Goal: Task Accomplishment & Management: Complete application form

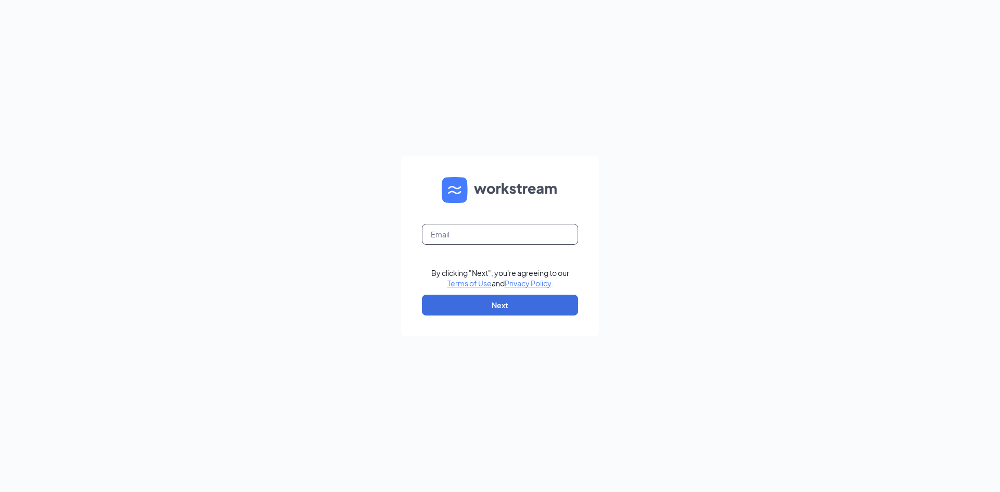
click at [531, 239] on input "text" at bounding box center [500, 234] width 156 height 21
type input "rjshah.dunkin@gmail.com"
click at [533, 310] on button "Next" at bounding box center [500, 305] width 156 height 21
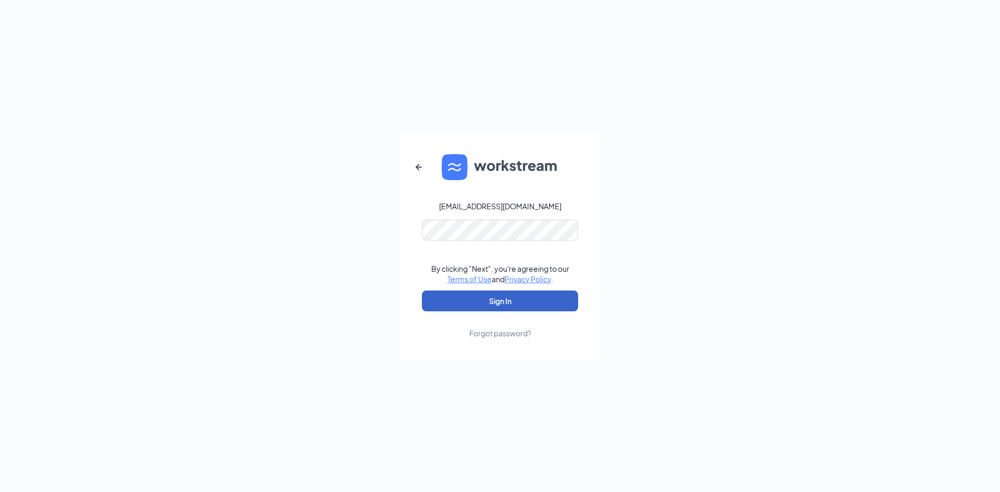
click at [544, 302] on button "Sign In" at bounding box center [500, 301] width 156 height 21
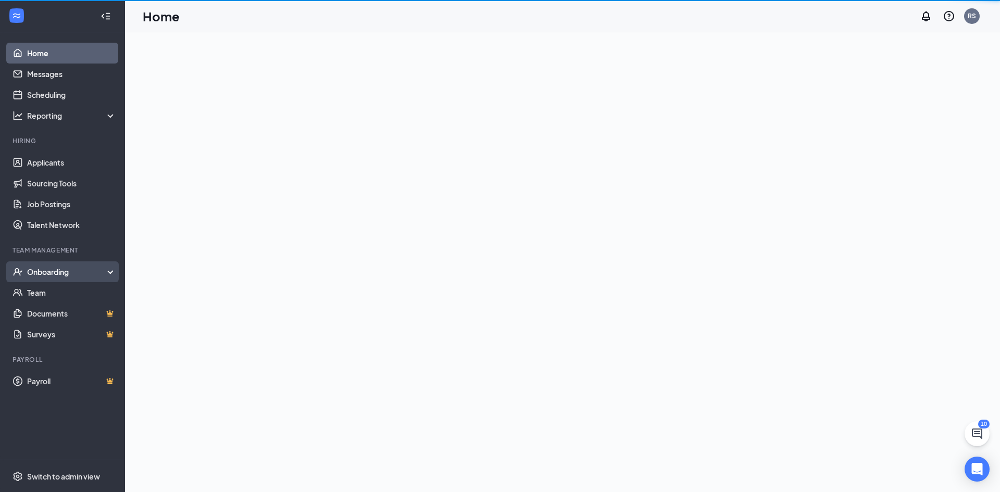
click at [104, 280] on div "Onboarding" at bounding box center [62, 271] width 125 height 21
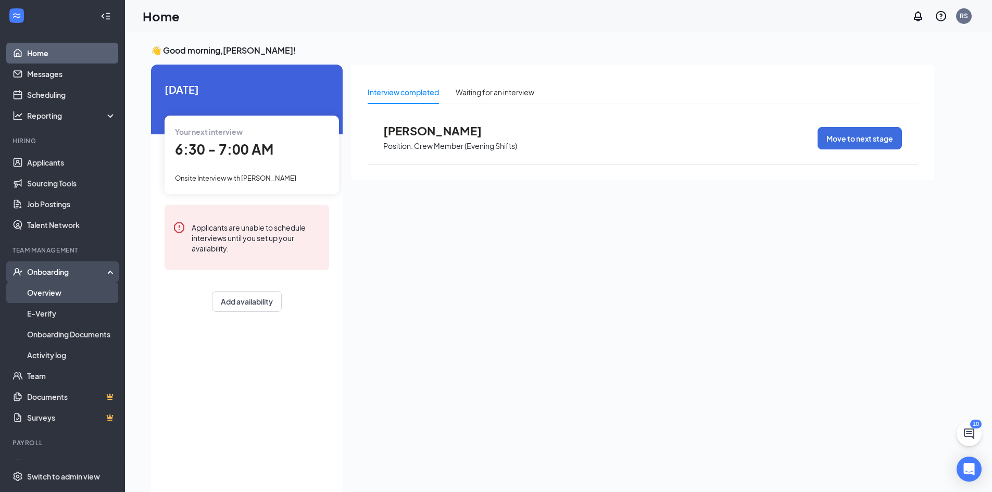
click at [41, 297] on link "Overview" at bounding box center [71, 292] width 89 height 21
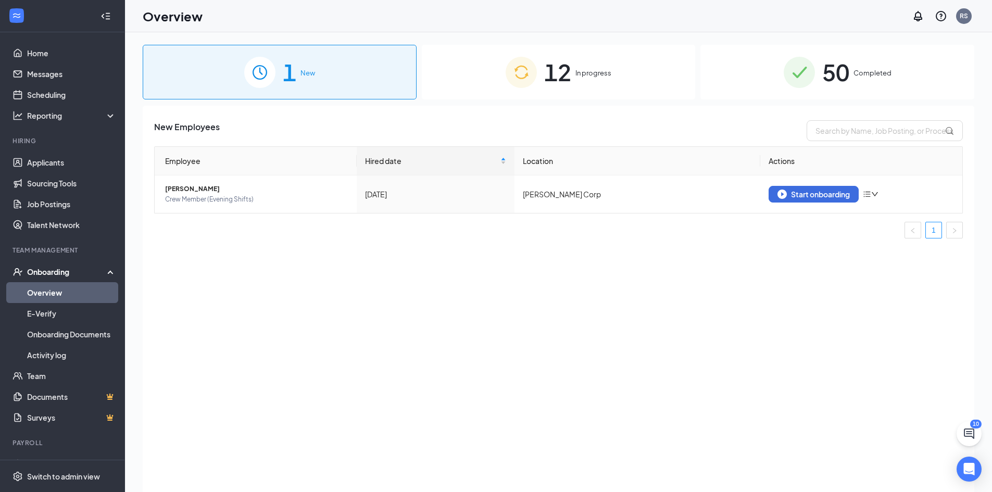
click at [530, 77] on img at bounding box center [521, 72] width 31 height 31
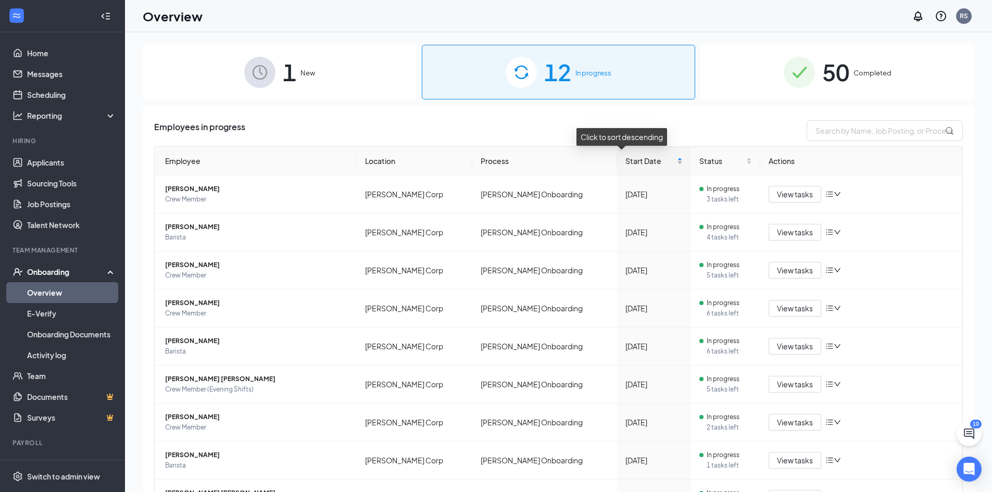
click at [661, 166] on div "Start Date" at bounding box center [654, 160] width 57 height 11
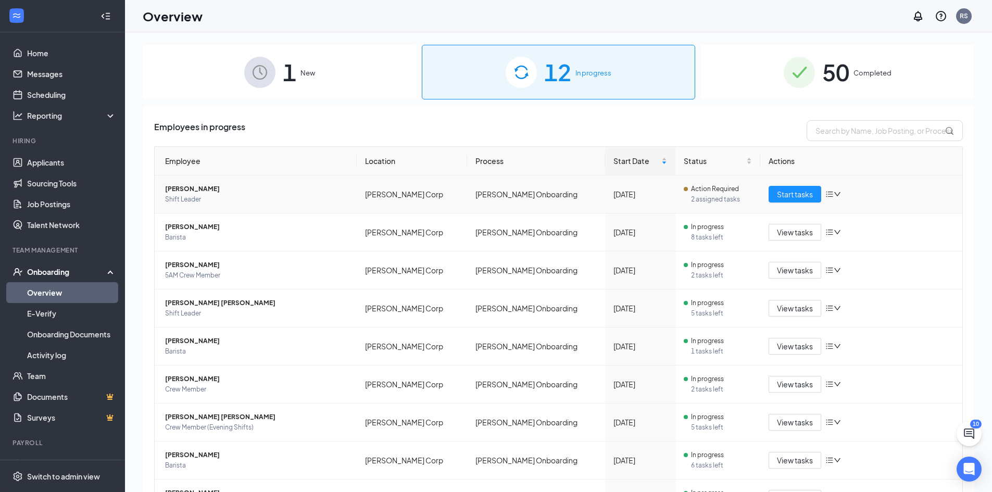
click at [836, 188] on div "Start tasks" at bounding box center [861, 194] width 185 height 17
click at [834, 196] on icon "down" at bounding box center [837, 194] width 7 height 7
click at [859, 259] on div "Remove from onboarding" at bounding box center [883, 262] width 113 height 10
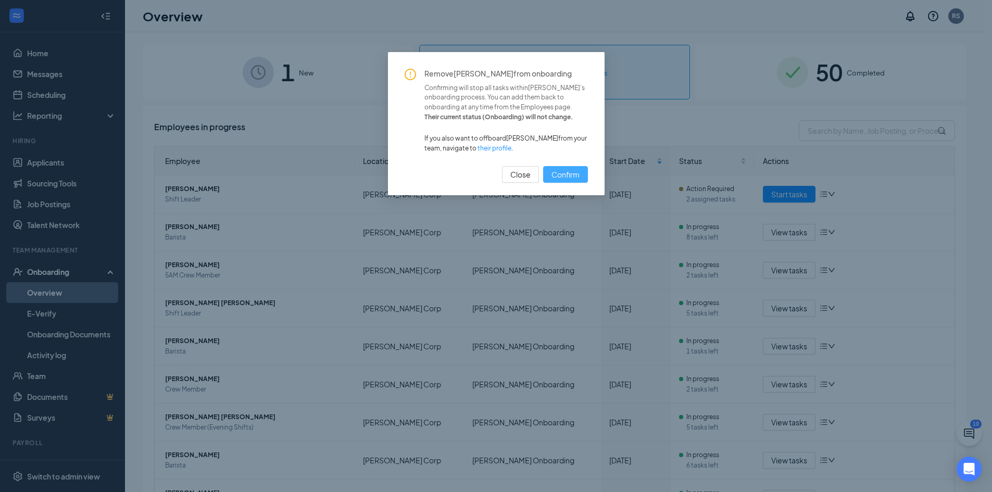
click at [582, 176] on button "Confirm" at bounding box center [565, 174] width 45 height 17
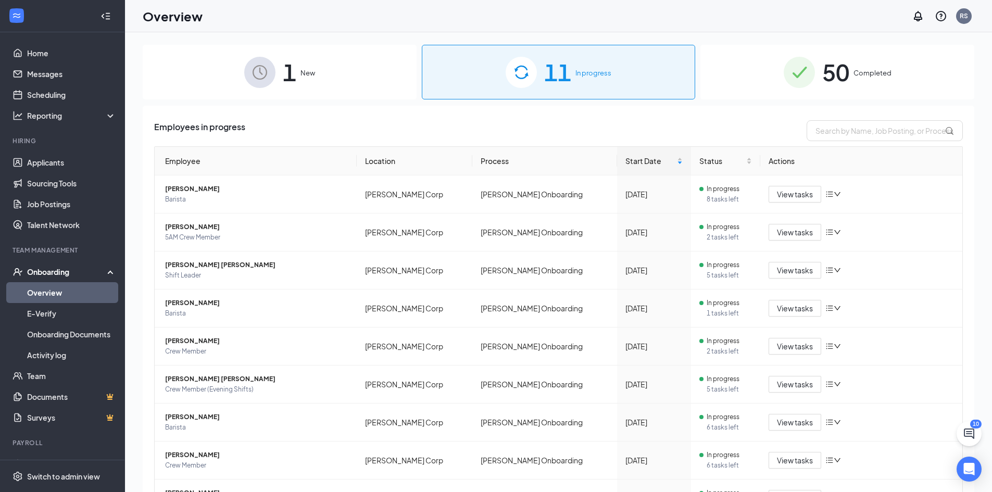
click at [354, 88] on div "1 New" at bounding box center [280, 72] width 274 height 55
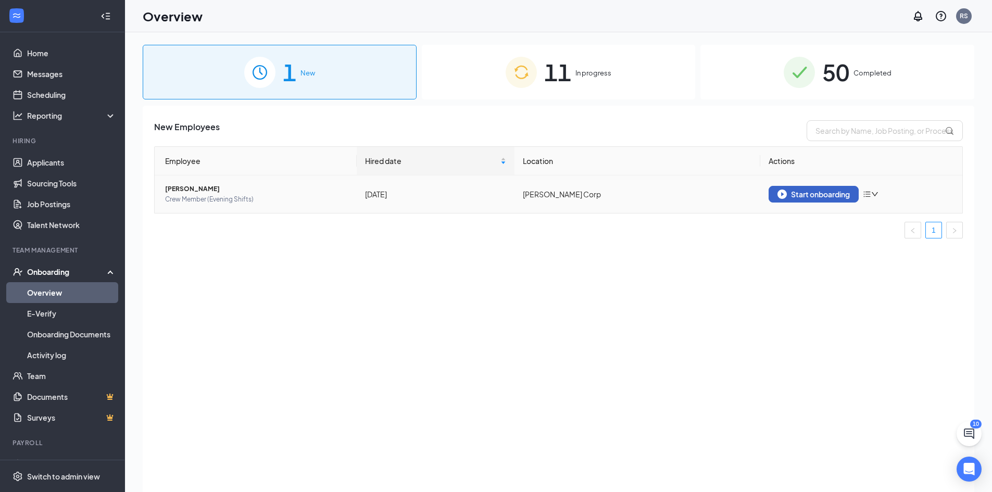
click at [831, 196] on div "Start onboarding" at bounding box center [814, 194] width 72 height 9
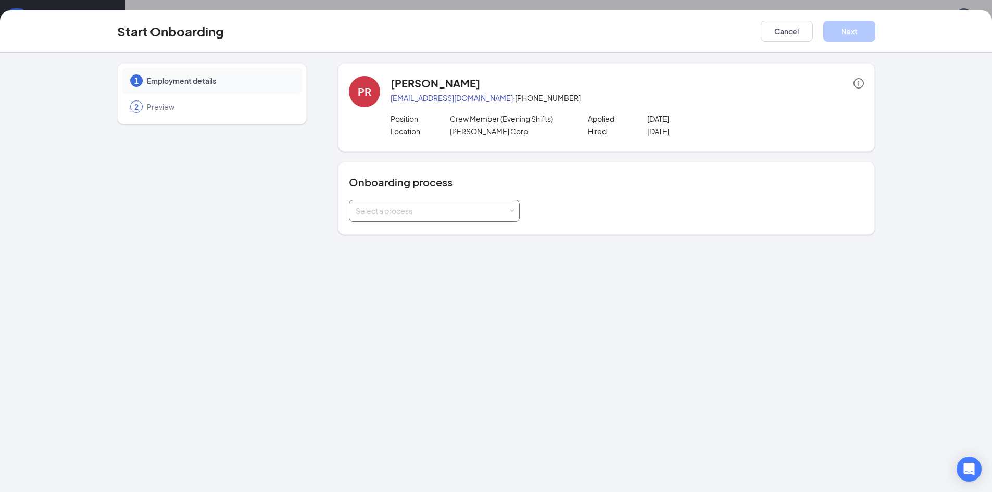
click at [476, 211] on div "Select a process" at bounding box center [432, 211] width 153 height 10
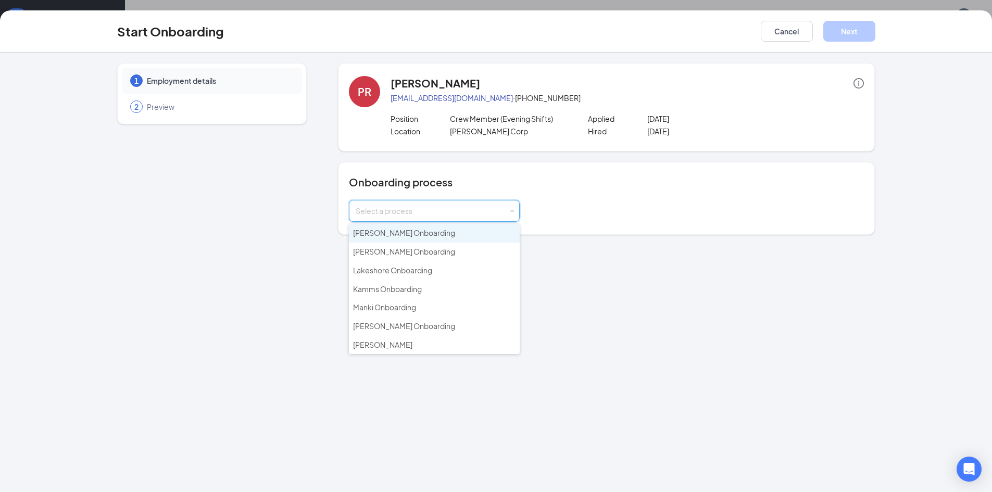
click at [494, 224] on li "[PERSON_NAME] Onboarding" at bounding box center [434, 233] width 171 height 19
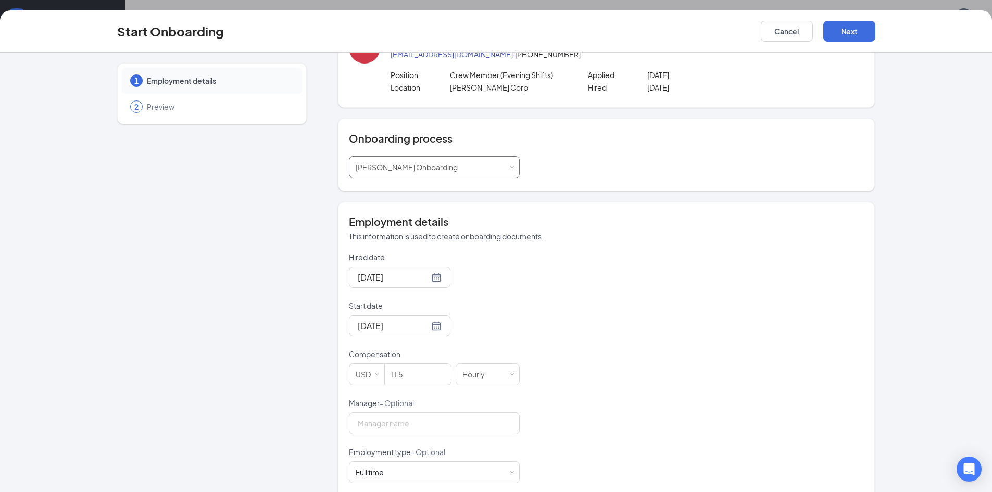
scroll to position [104, 0]
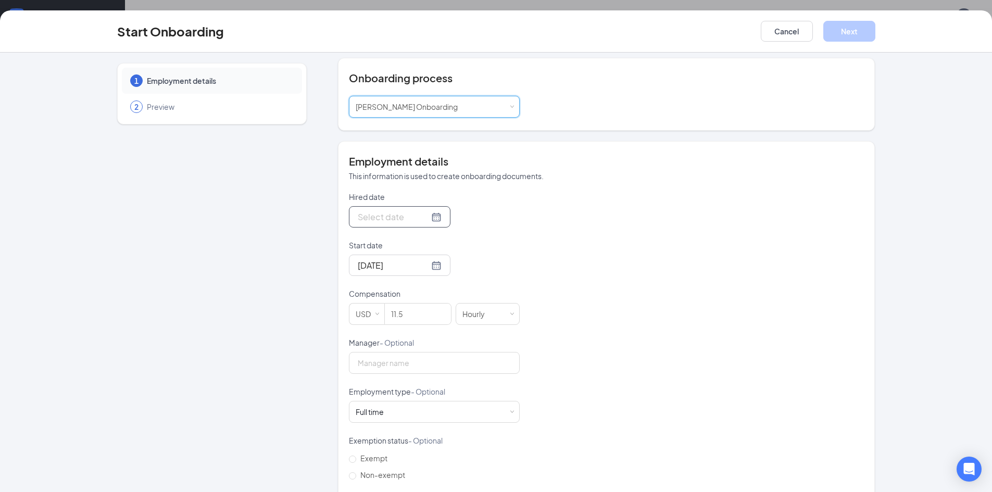
click at [425, 221] on div at bounding box center [400, 216] width 84 height 13
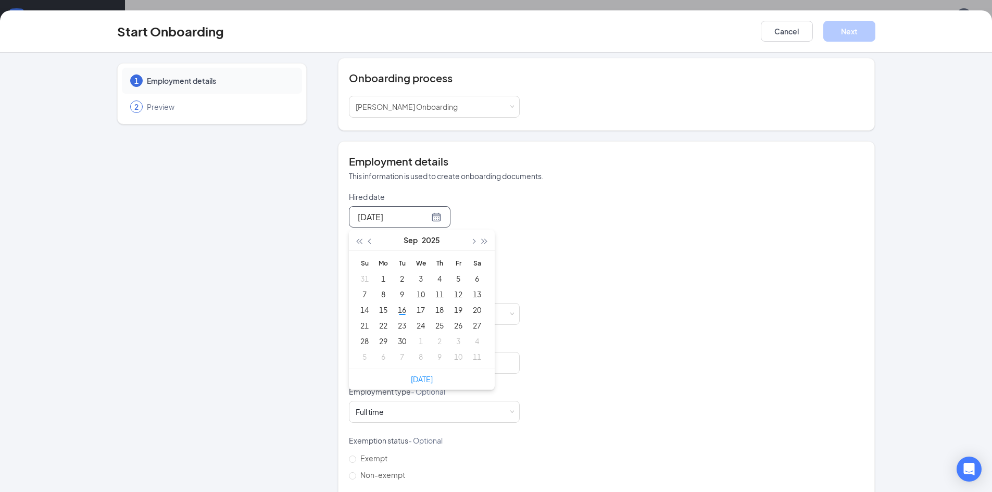
type input "[DATE]"
click at [405, 315] on td "16" at bounding box center [402, 310] width 19 height 16
click at [426, 260] on div at bounding box center [400, 265] width 84 height 13
type input "[DATE]"
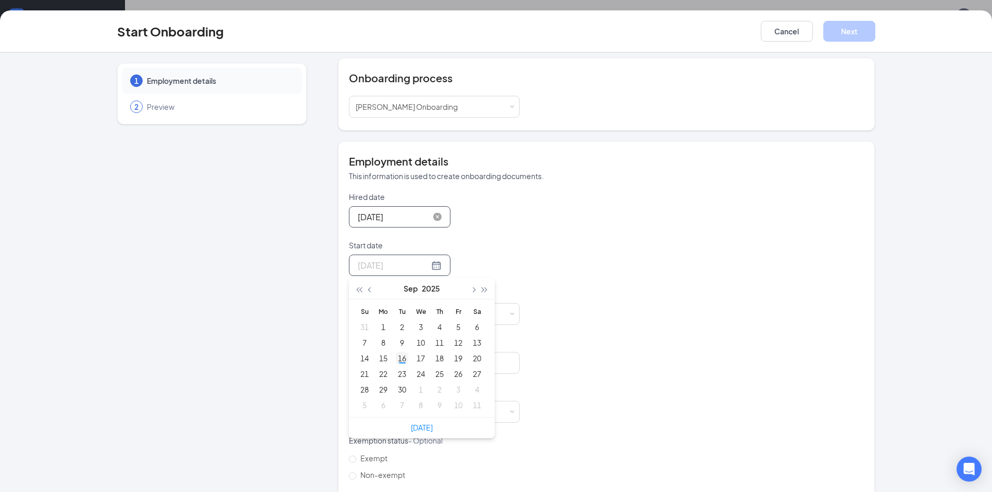
click at [396, 353] on div "16" at bounding box center [402, 358] width 13 height 13
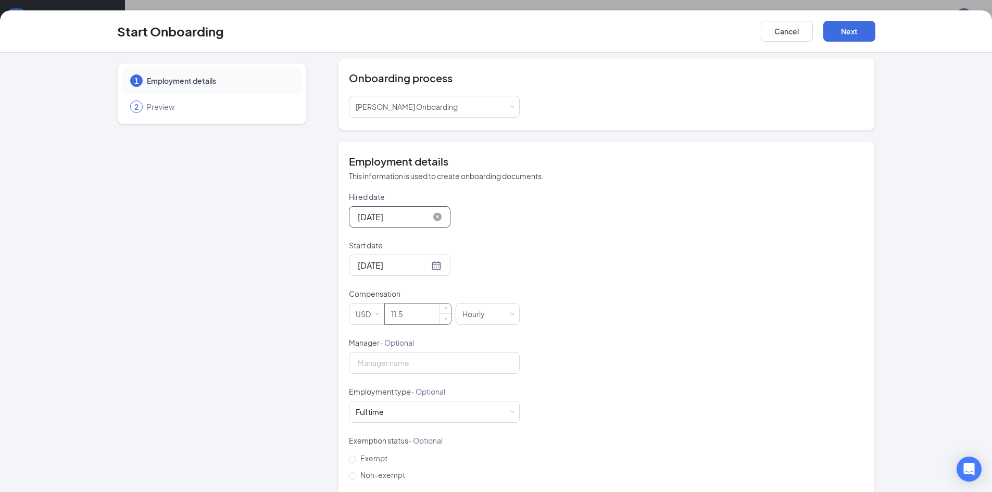
drag, startPoint x: 413, startPoint y: 315, endPoint x: 394, endPoint y: 317, distance: 18.9
click at [394, 317] on input "11.5" at bounding box center [418, 314] width 66 height 21
type input "11"
click at [520, 346] on div "Hired date [DATE] [DATE] Su Mo Tu We Th Fr Sa 31 1 2 3 4 5 6 7 8 9 10 11 12 13 …" at bounding box center [606, 362] width 515 height 341
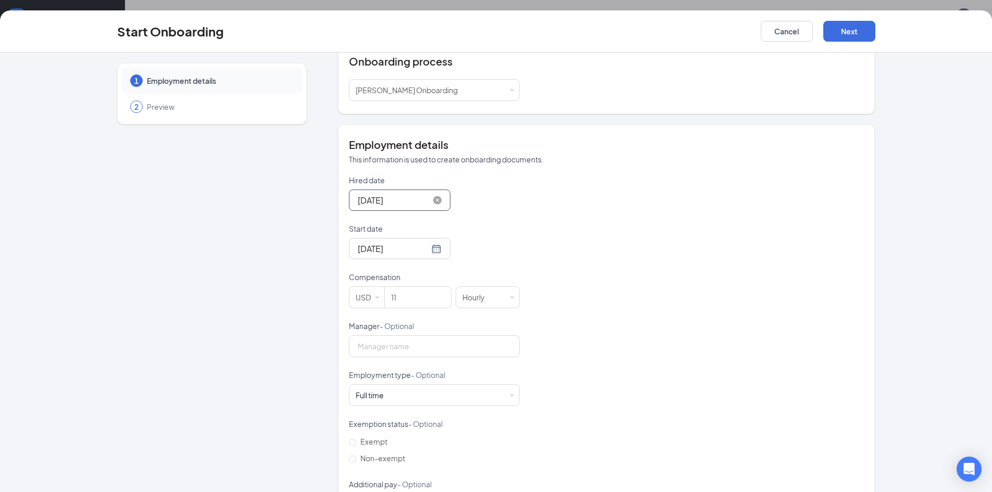
scroll to position [168, 0]
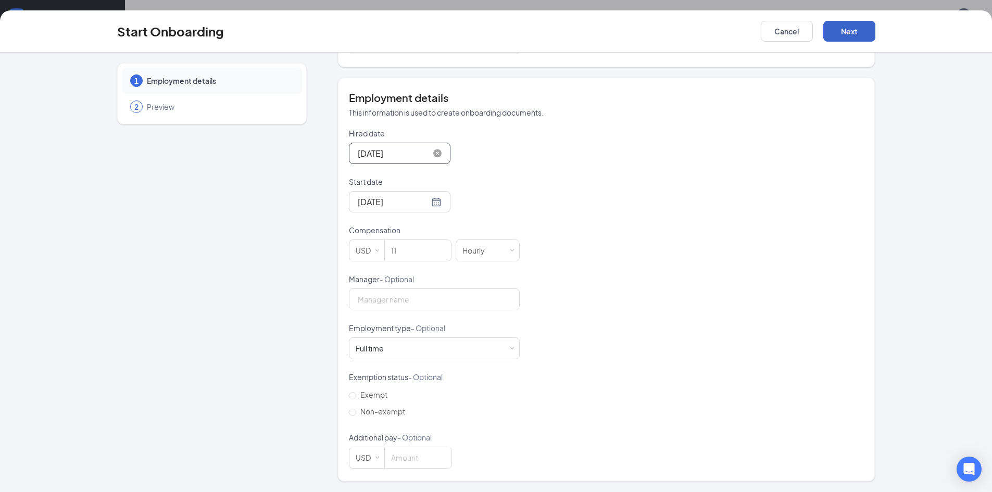
click at [858, 33] on button "Next" at bounding box center [850, 31] width 52 height 21
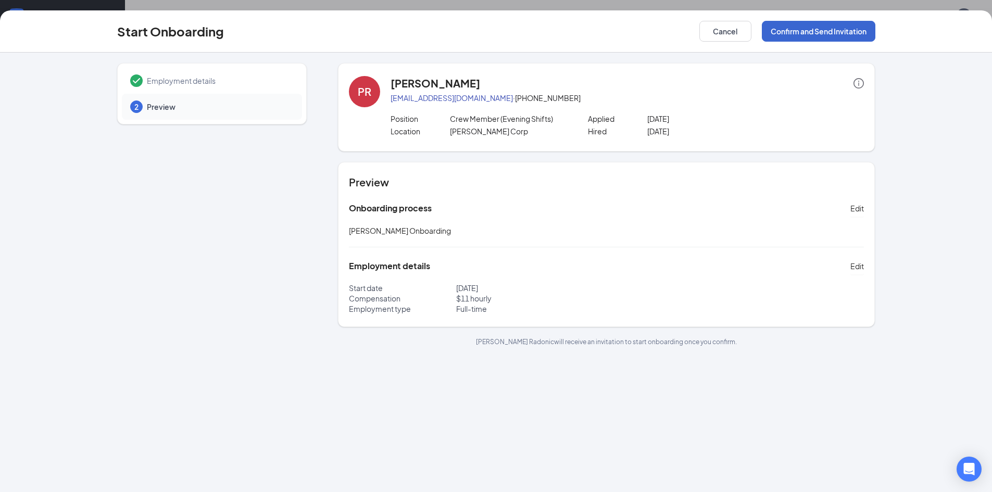
scroll to position [0, 0]
click at [831, 32] on button "Confirm and Send Invitation" at bounding box center [819, 31] width 114 height 21
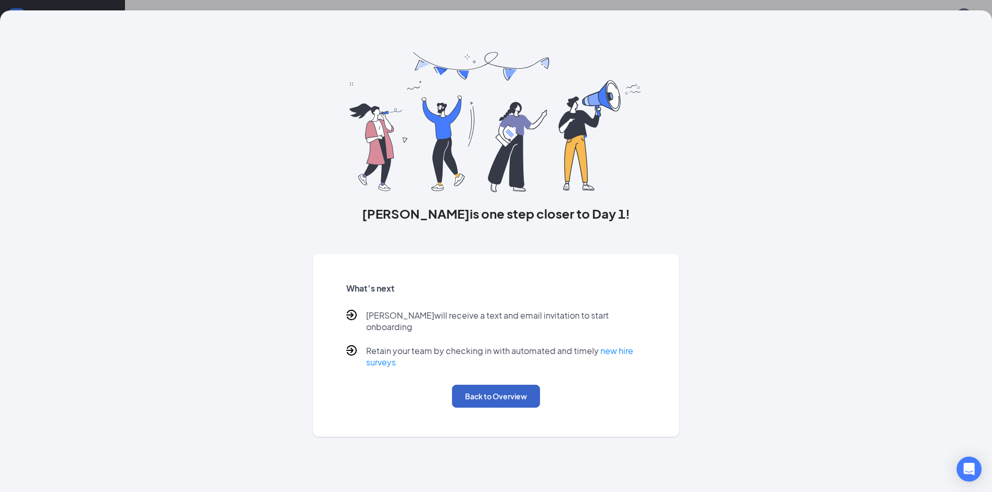
click at [508, 388] on button "Back to Overview" at bounding box center [496, 396] width 88 height 23
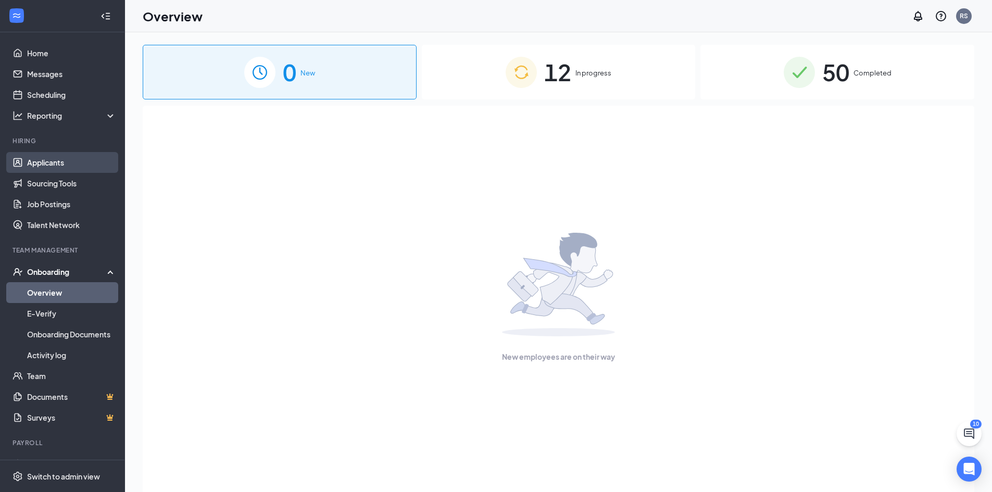
click at [49, 161] on link "Applicants" at bounding box center [71, 162] width 89 height 21
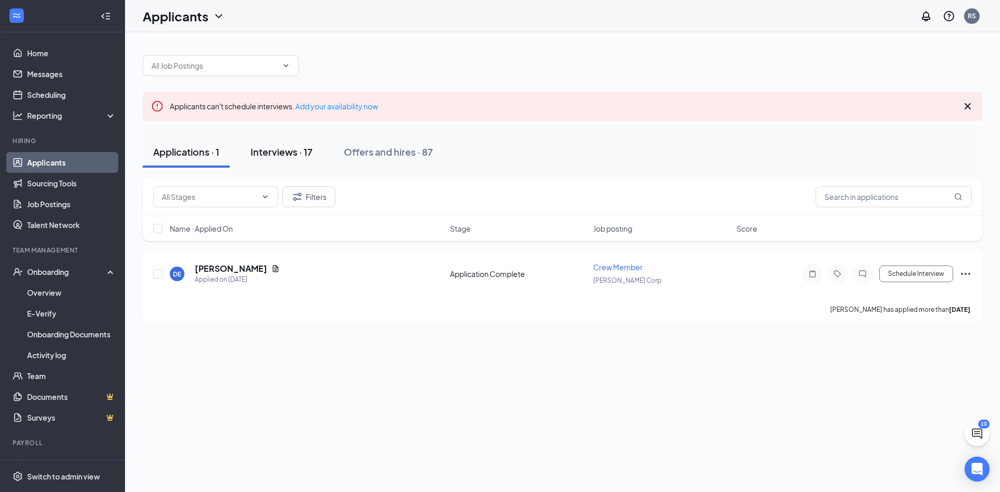
click at [270, 163] on button "Interviews · 17" at bounding box center [281, 151] width 83 height 31
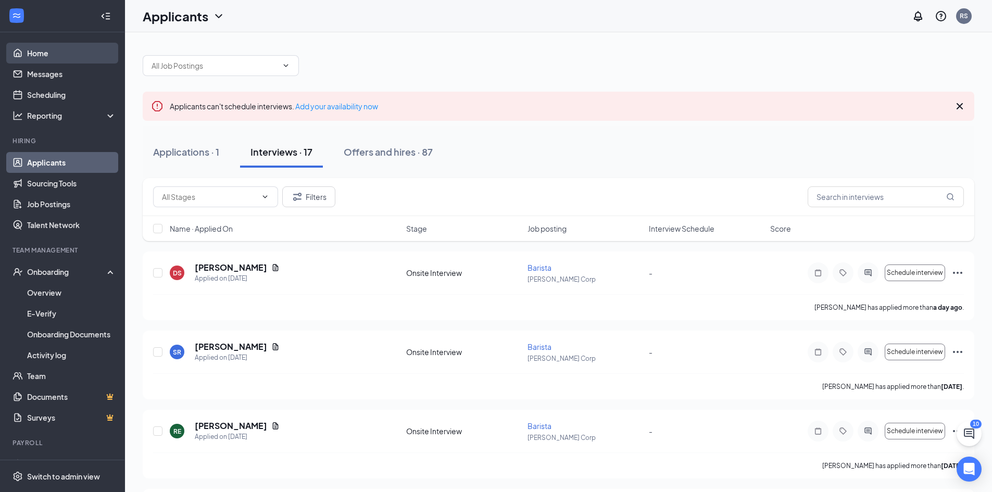
click at [85, 63] on link "Home" at bounding box center [71, 53] width 89 height 21
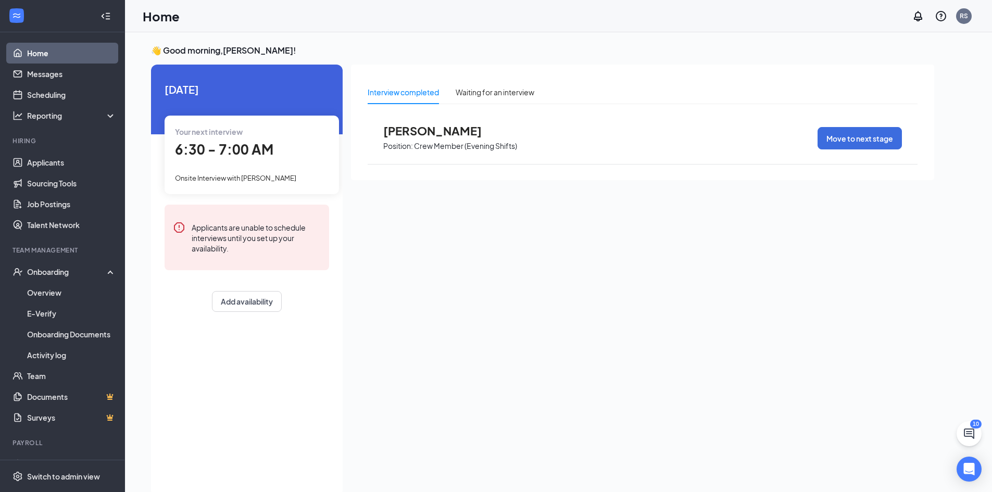
click at [435, 131] on span "[PERSON_NAME]" at bounding box center [440, 131] width 115 height 14
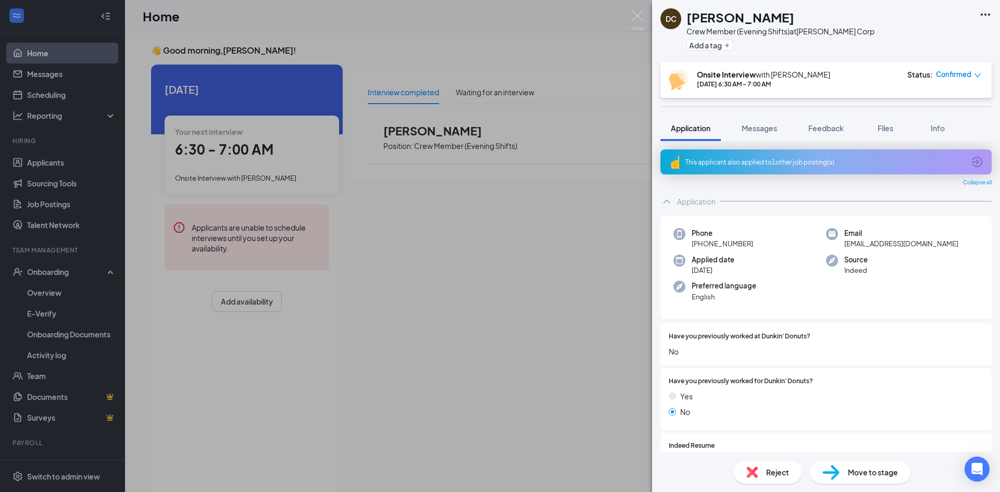
click at [865, 475] on span "Move to stage" at bounding box center [873, 472] width 50 height 11
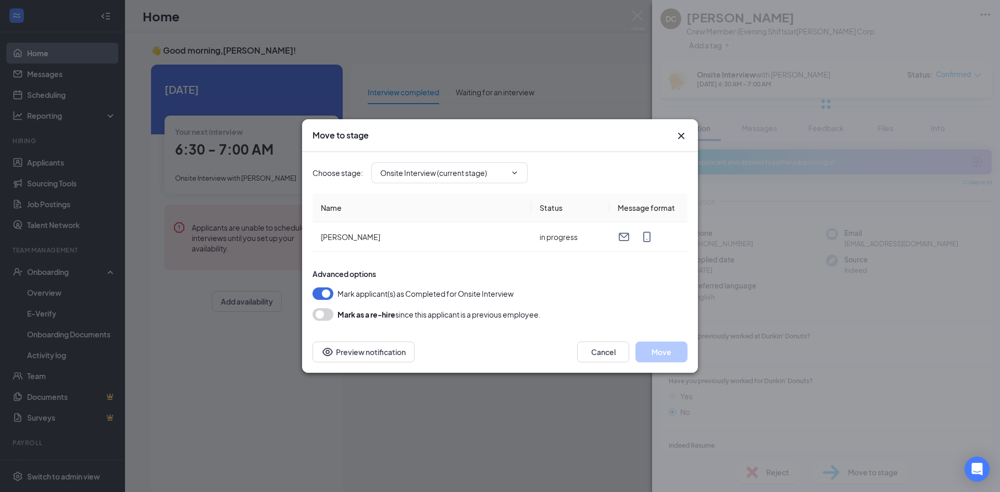
type input "Hiring Complete (final stage)"
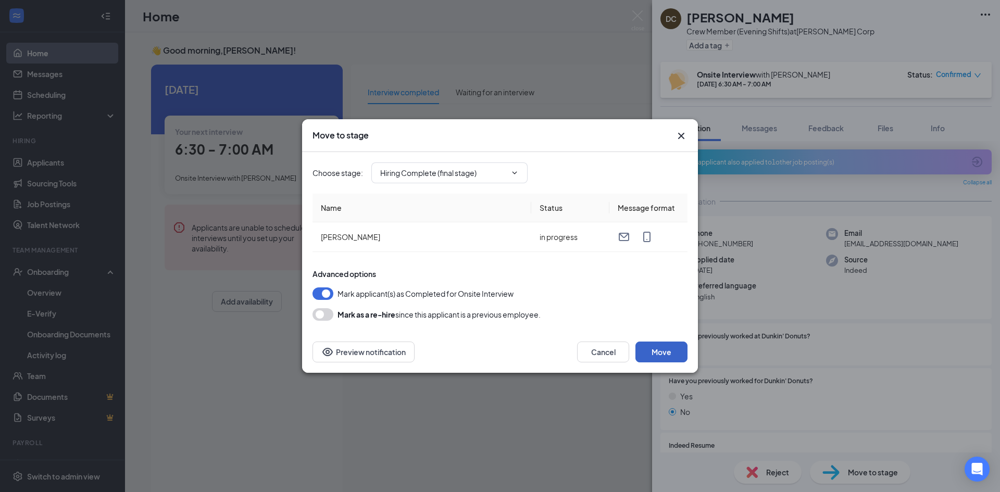
click at [680, 356] on button "Move" at bounding box center [661, 352] width 52 height 21
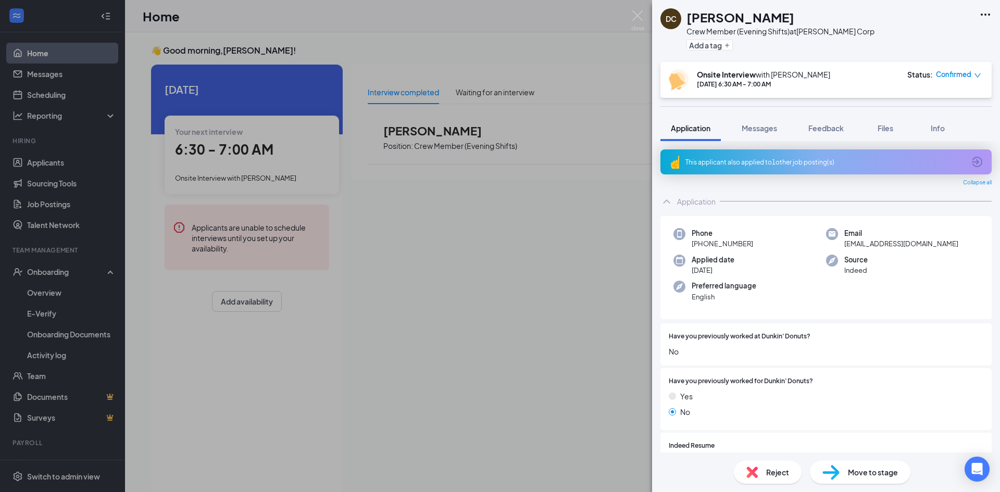
drag, startPoint x: 541, startPoint y: 126, endPoint x: 542, endPoint y: 132, distance: 6.3
click at [541, 127] on div "DC [PERSON_NAME] Crew Member (Evening Shifts) at [PERSON_NAME] Corp Add a tag O…" at bounding box center [500, 246] width 1000 height 492
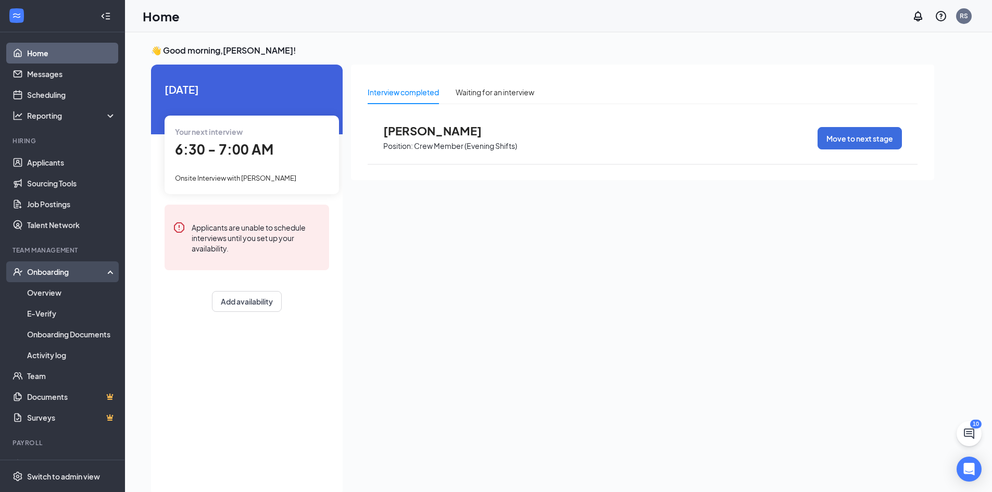
click at [65, 267] on div "Onboarding" at bounding box center [67, 272] width 80 height 10
click at [68, 279] on div "Onboarding" at bounding box center [62, 271] width 125 height 21
click at [72, 291] on link "Overview" at bounding box center [71, 292] width 89 height 21
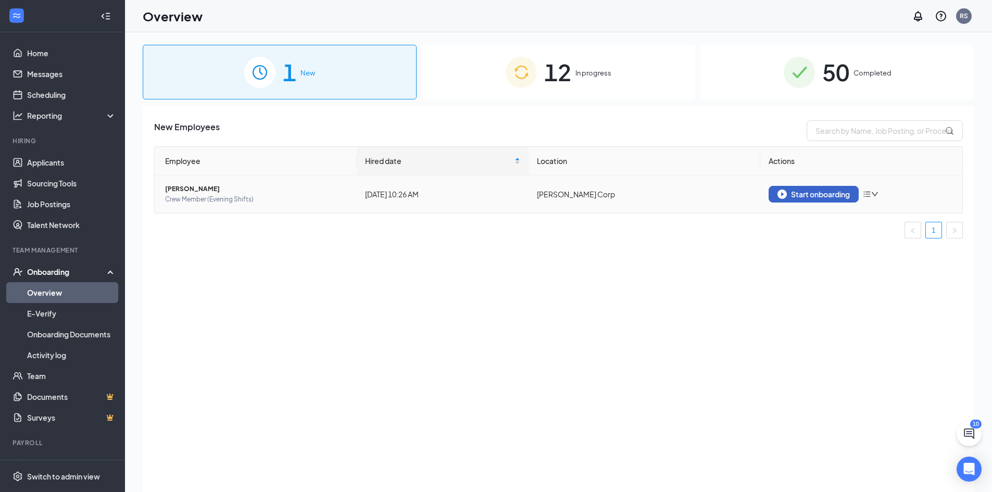
click at [821, 193] on div "Start onboarding" at bounding box center [814, 194] width 72 height 9
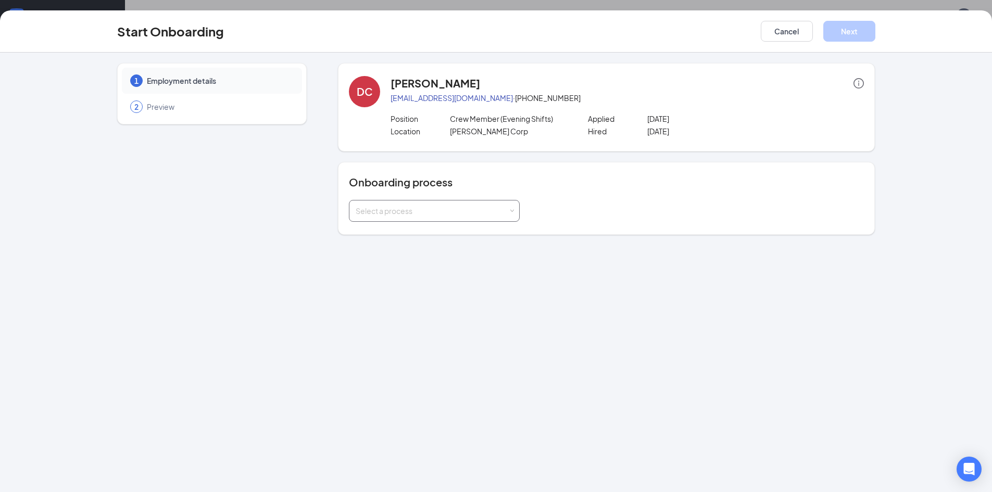
click at [442, 213] on div "Select a process" at bounding box center [432, 211] width 153 height 10
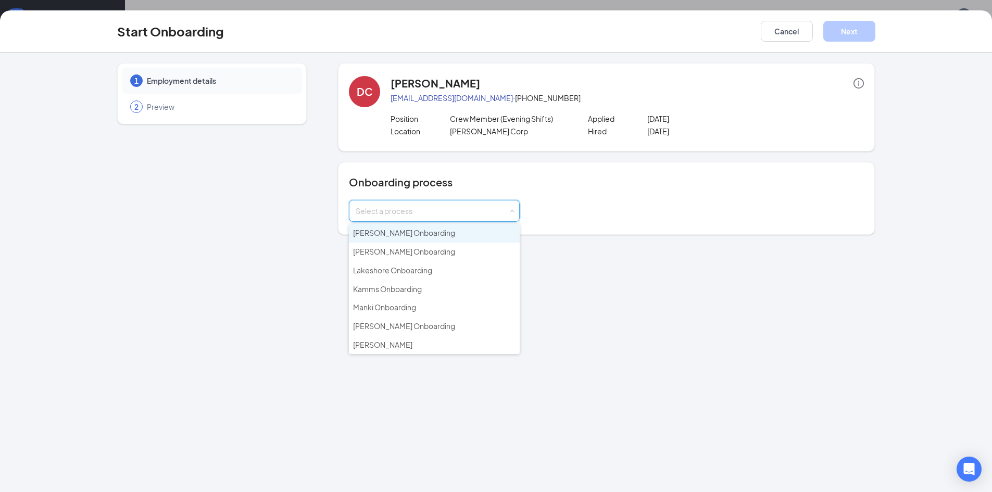
click at [441, 240] on li "[PERSON_NAME] Onboarding" at bounding box center [434, 233] width 171 height 19
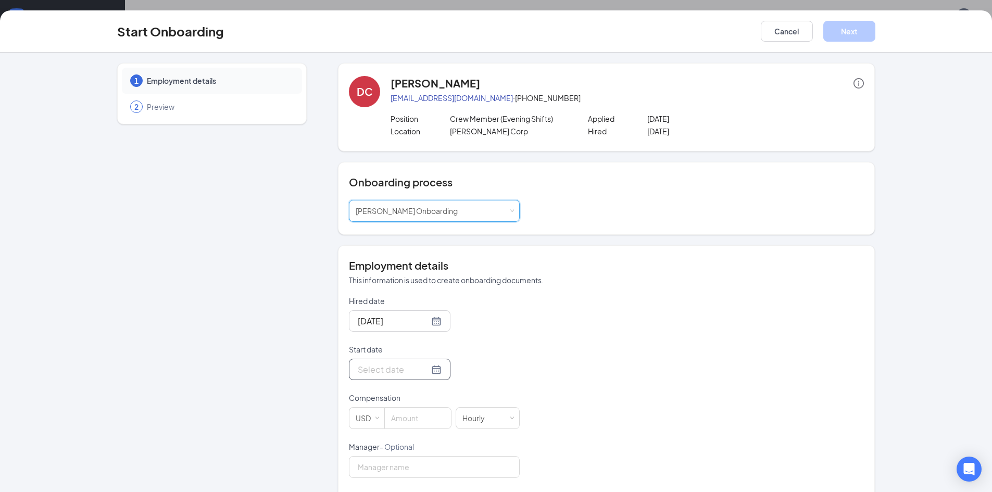
click at [428, 366] on div at bounding box center [400, 369] width 84 height 13
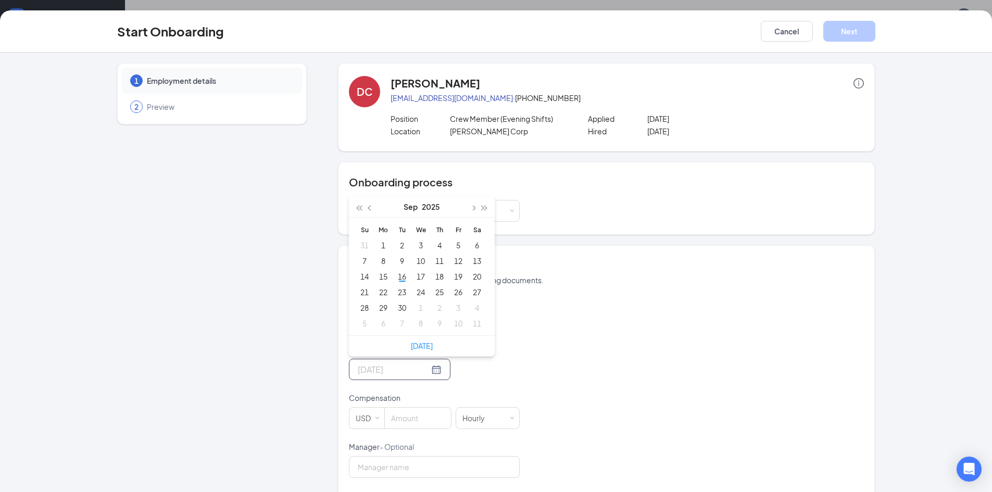
type input "[DATE]"
click at [398, 282] on div "16" at bounding box center [402, 276] width 13 height 13
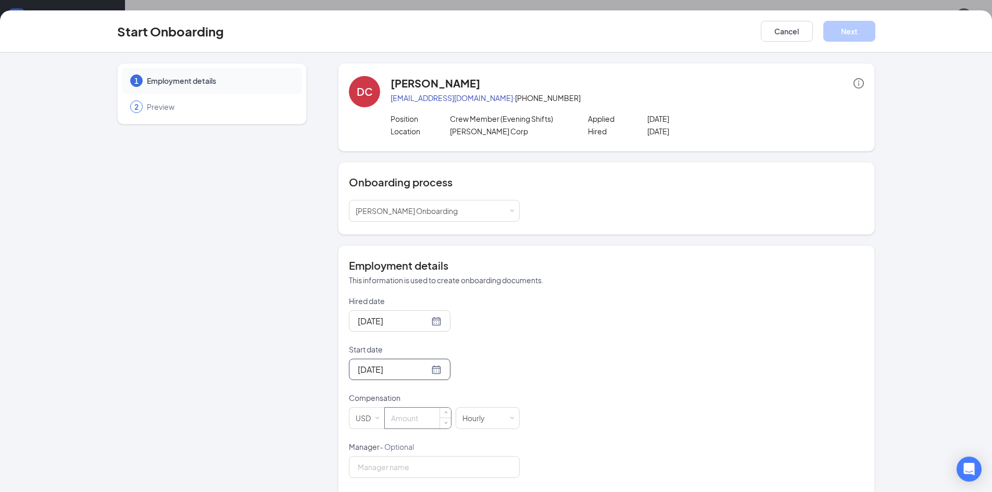
click at [411, 423] on input at bounding box center [418, 418] width 66 height 21
type input "11"
click at [677, 460] on div "Hired date [DATE] Start date [DATE] [DATE] Su Mo Tu We Th Fr Sa 31 1 2 3 4 5 6 …" at bounding box center [606, 466] width 515 height 341
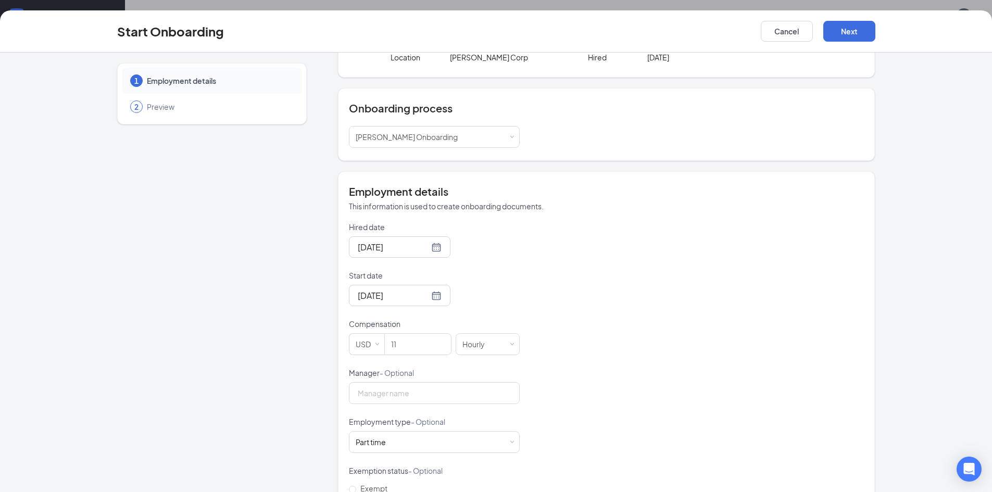
scroll to position [168, 0]
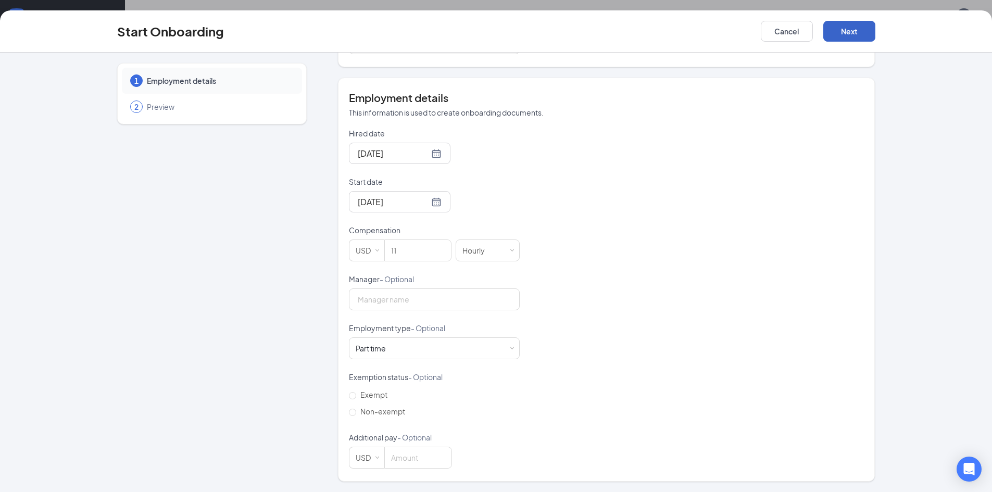
click at [861, 29] on button "Next" at bounding box center [850, 31] width 52 height 21
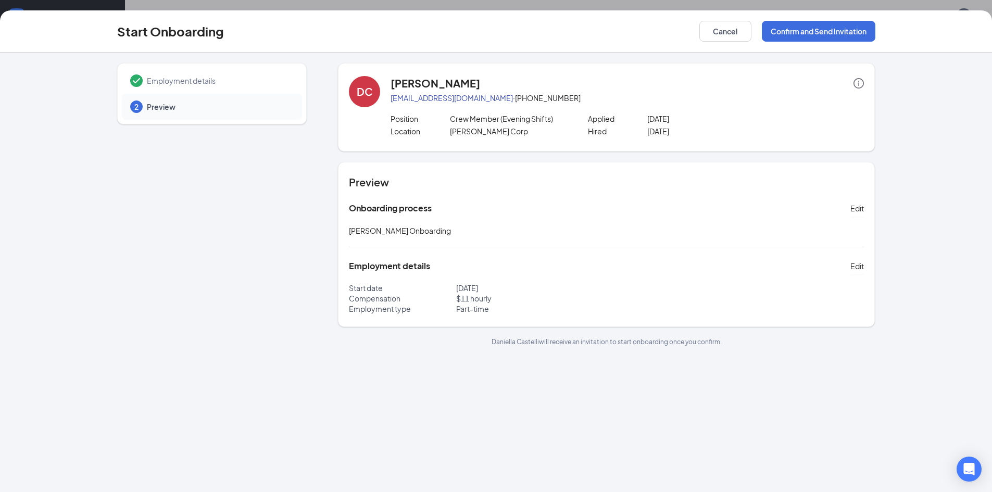
scroll to position [0, 0]
click at [821, 33] on button "Confirm and Send Invitation" at bounding box center [819, 31] width 114 height 21
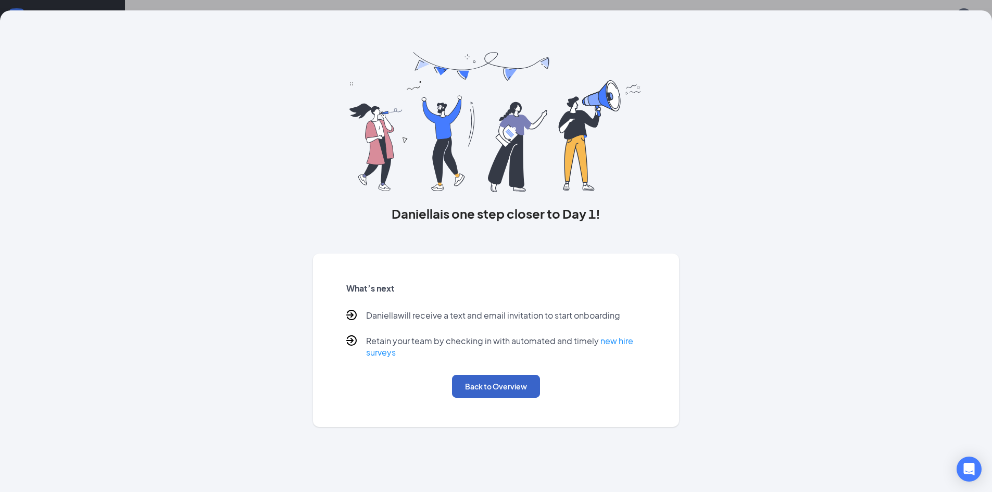
click at [502, 391] on button "Back to Overview" at bounding box center [496, 386] width 88 height 23
